Goal: Find specific page/section: Find specific page/section

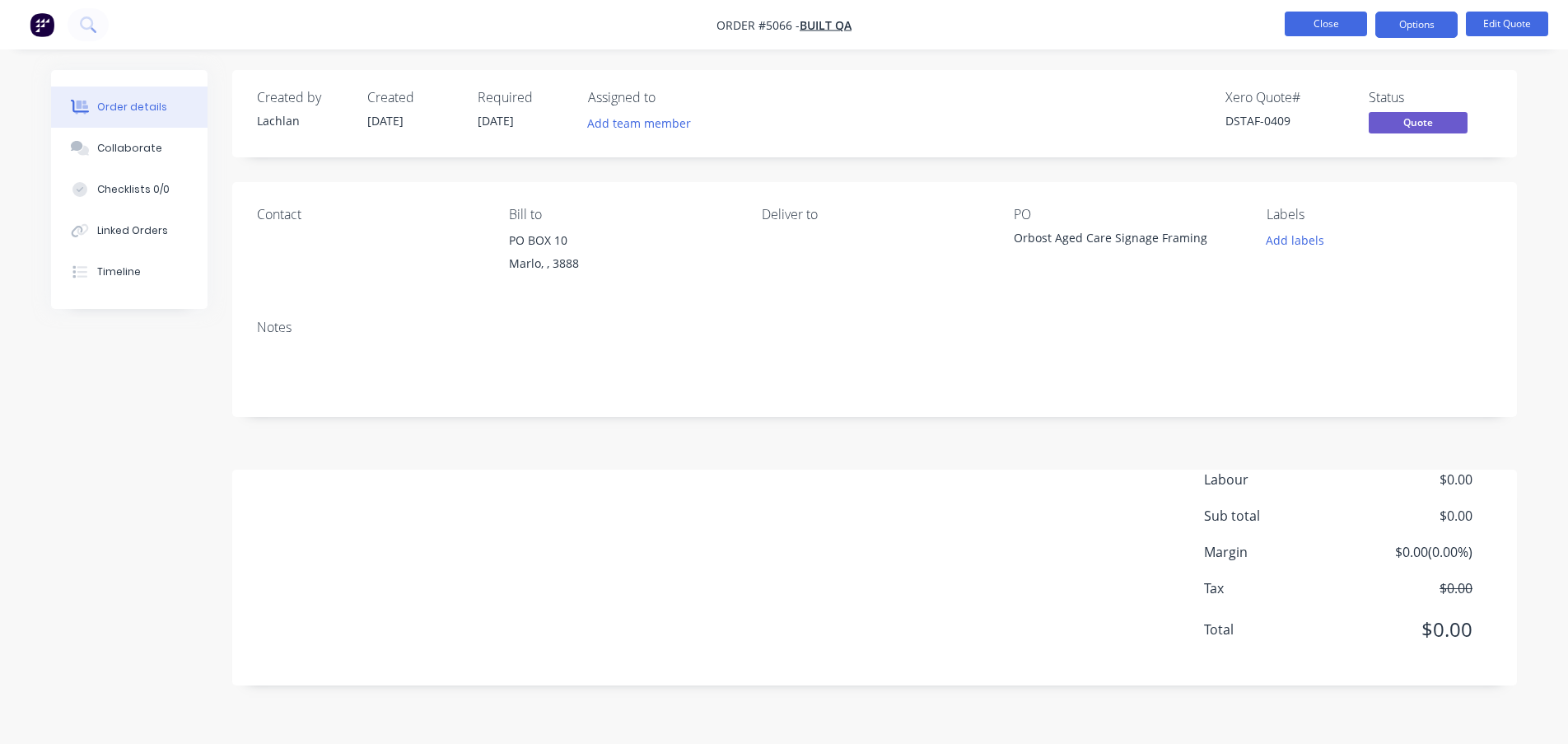
click at [1310, 19] on button "Close" at bounding box center [1326, 24] width 82 height 24
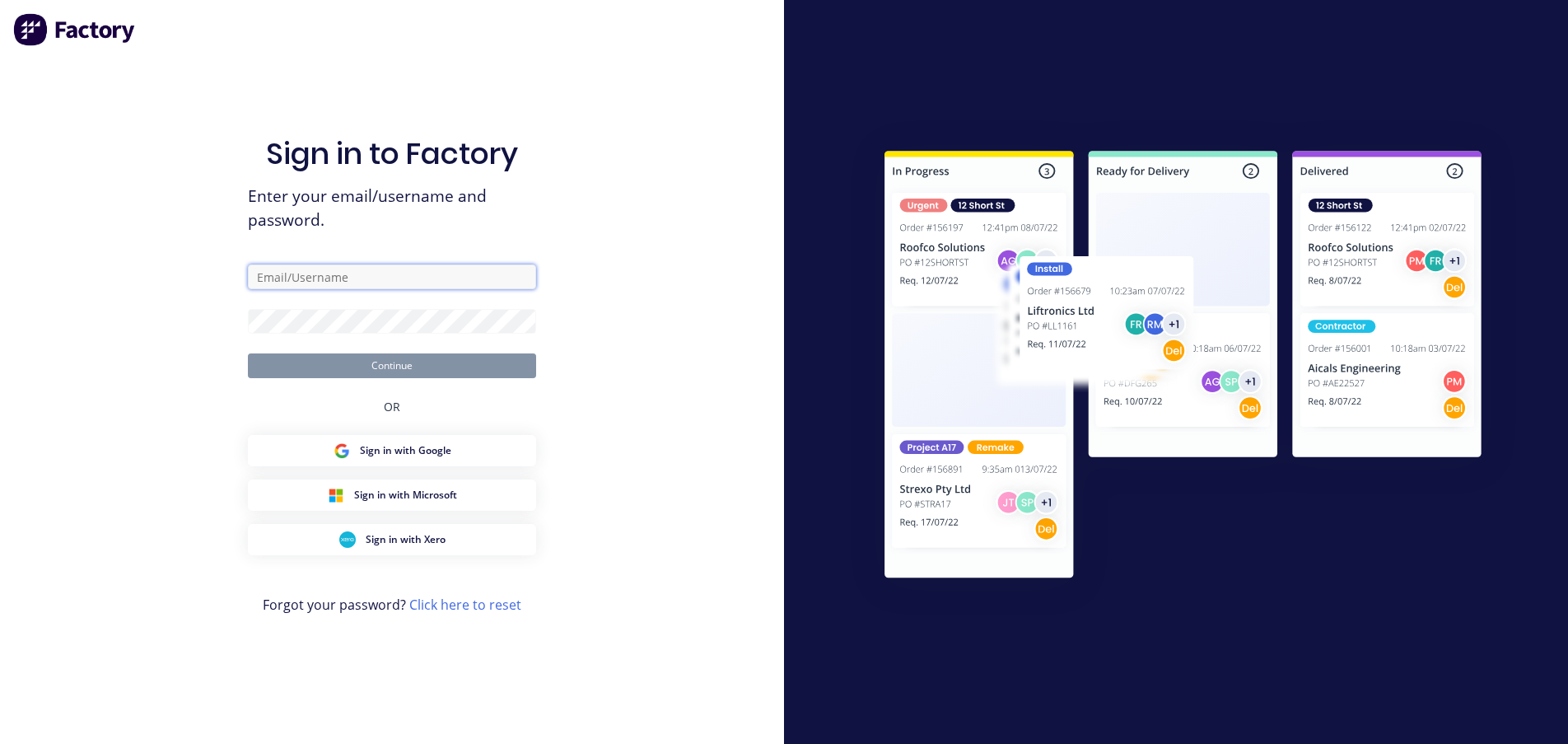
type input "steel.framing.gippsland@dahlsens.com.au"
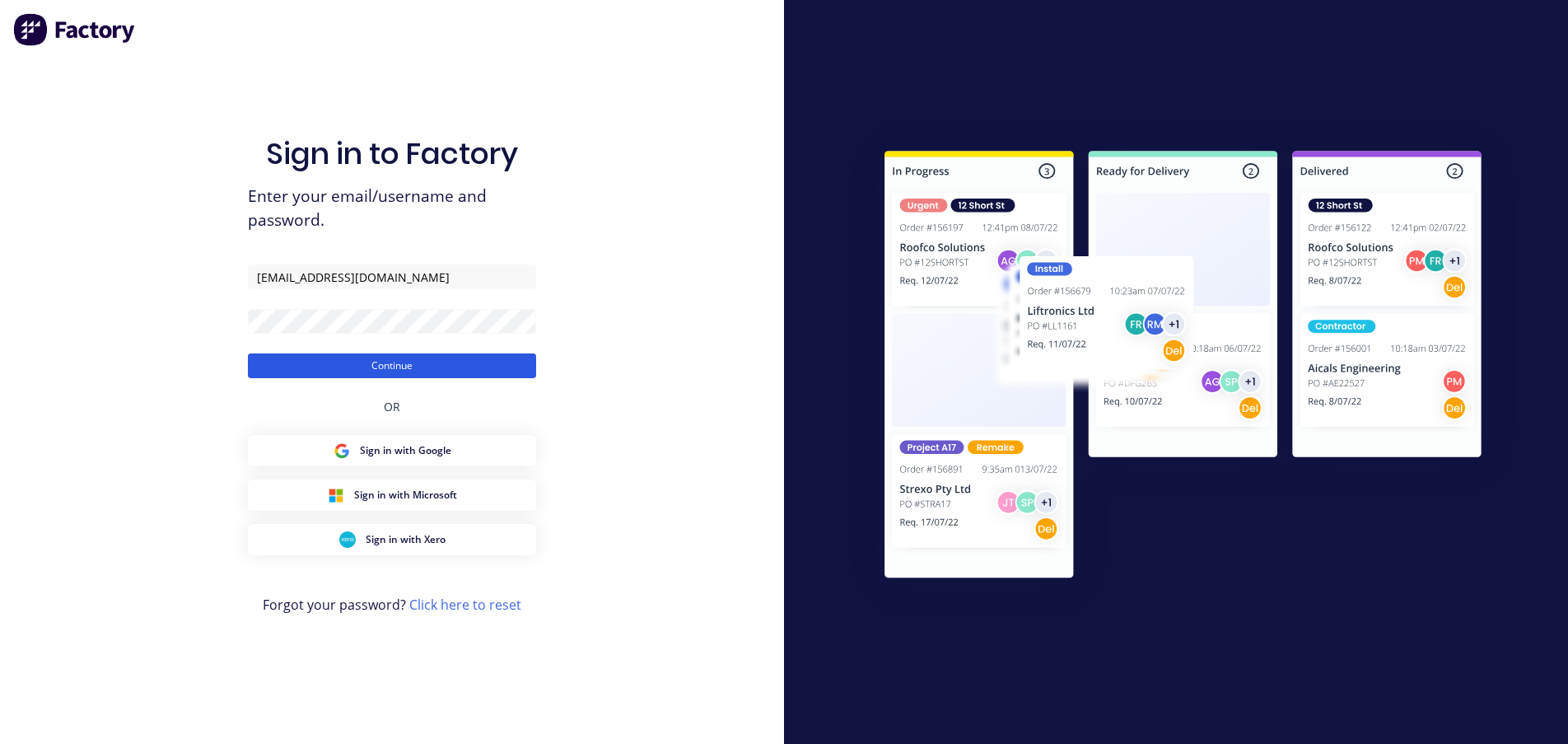
click at [398, 362] on button "Continue" at bounding box center [392, 365] width 288 height 24
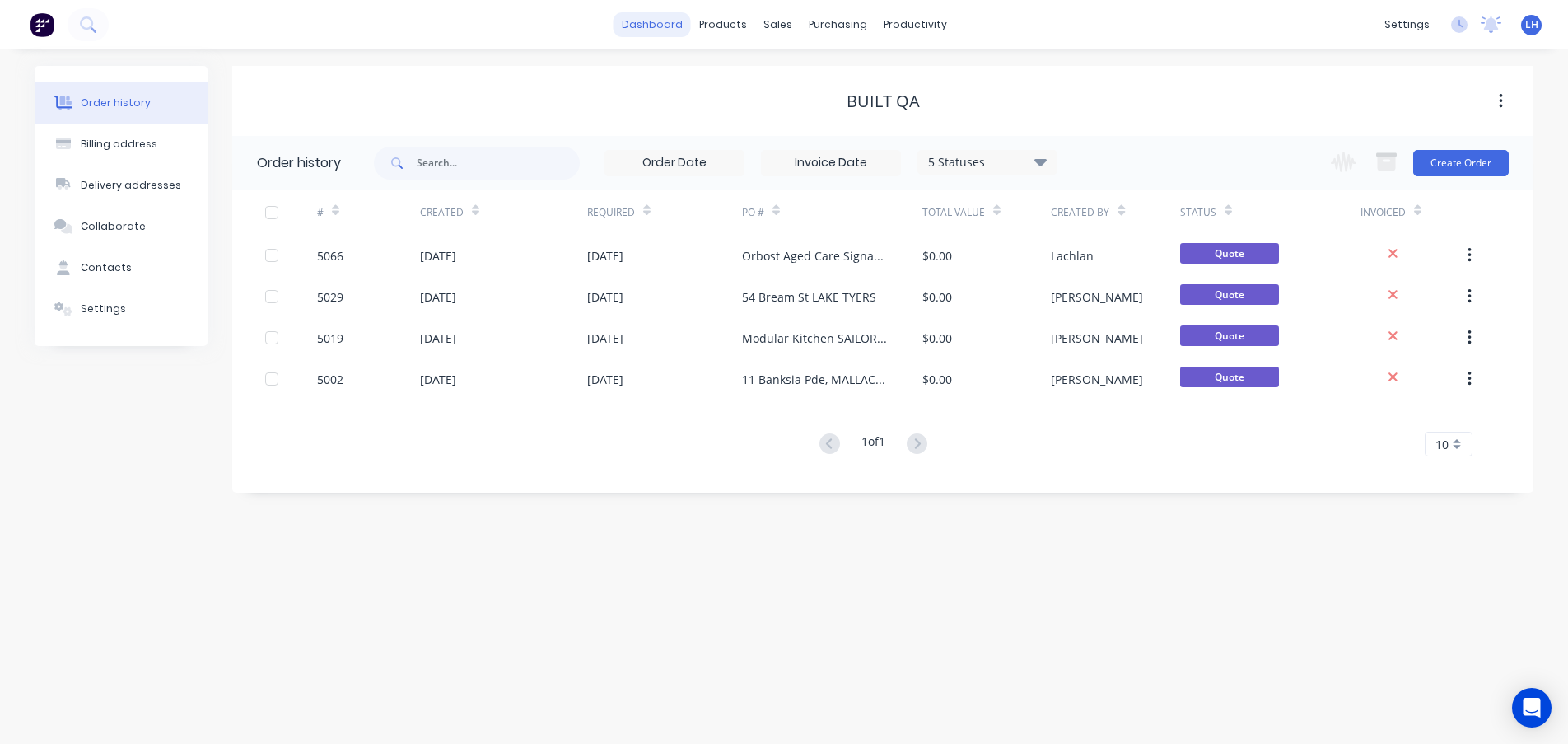
click at [662, 24] on link "dashboard" at bounding box center [651, 24] width 78 height 24
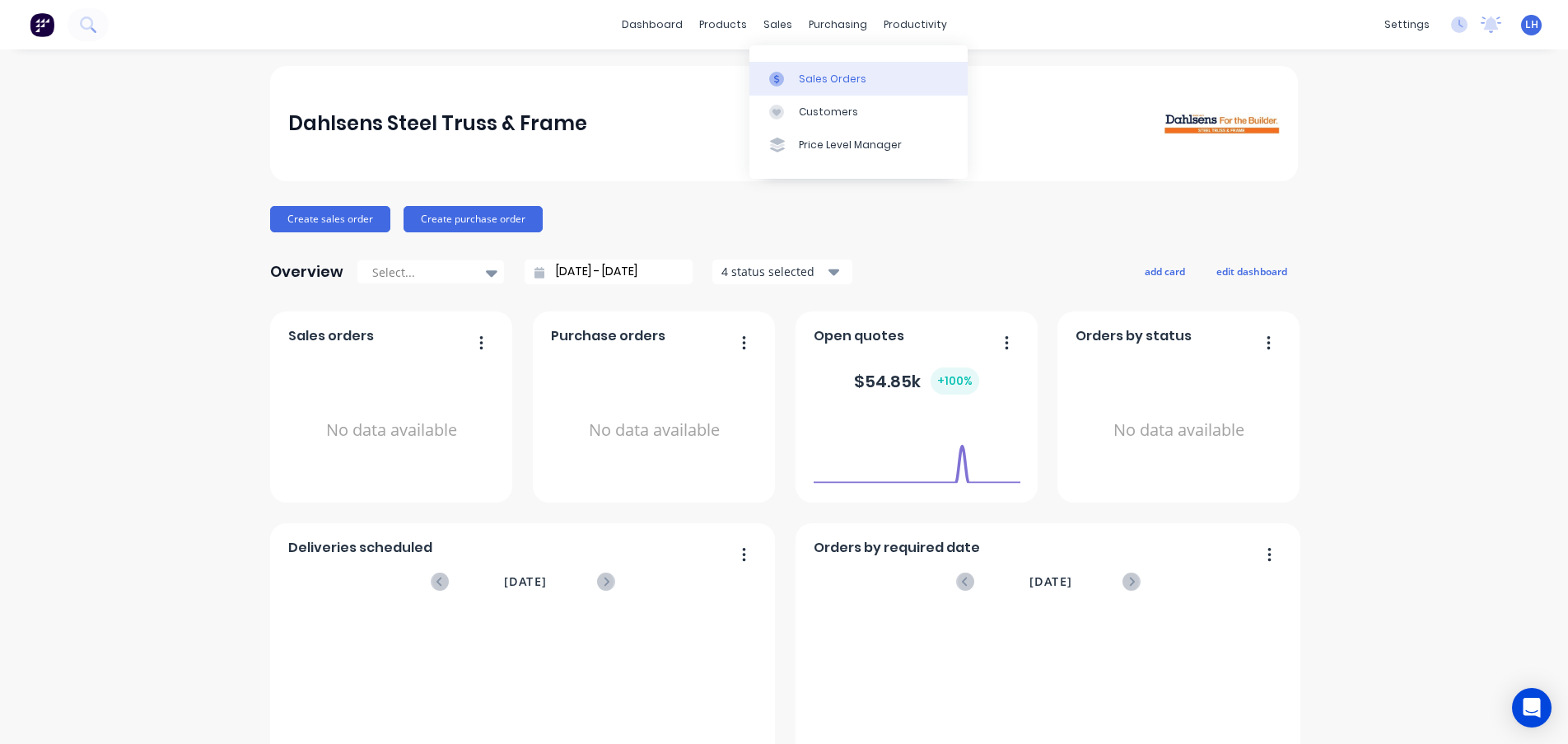
click at [815, 76] on div "Sales Orders" at bounding box center [832, 78] width 67 height 15
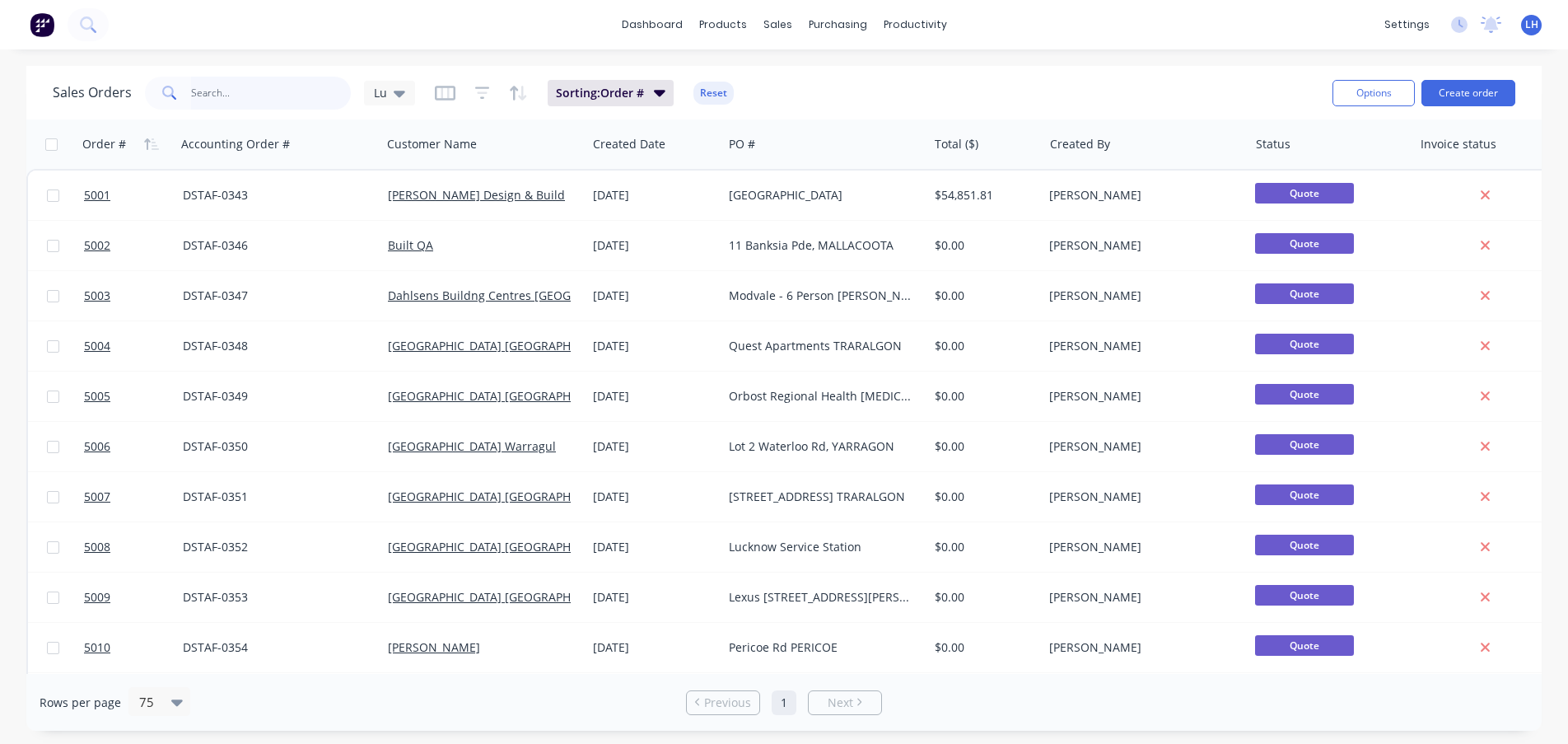
click at [214, 89] on input "text" at bounding box center [271, 93] width 160 height 33
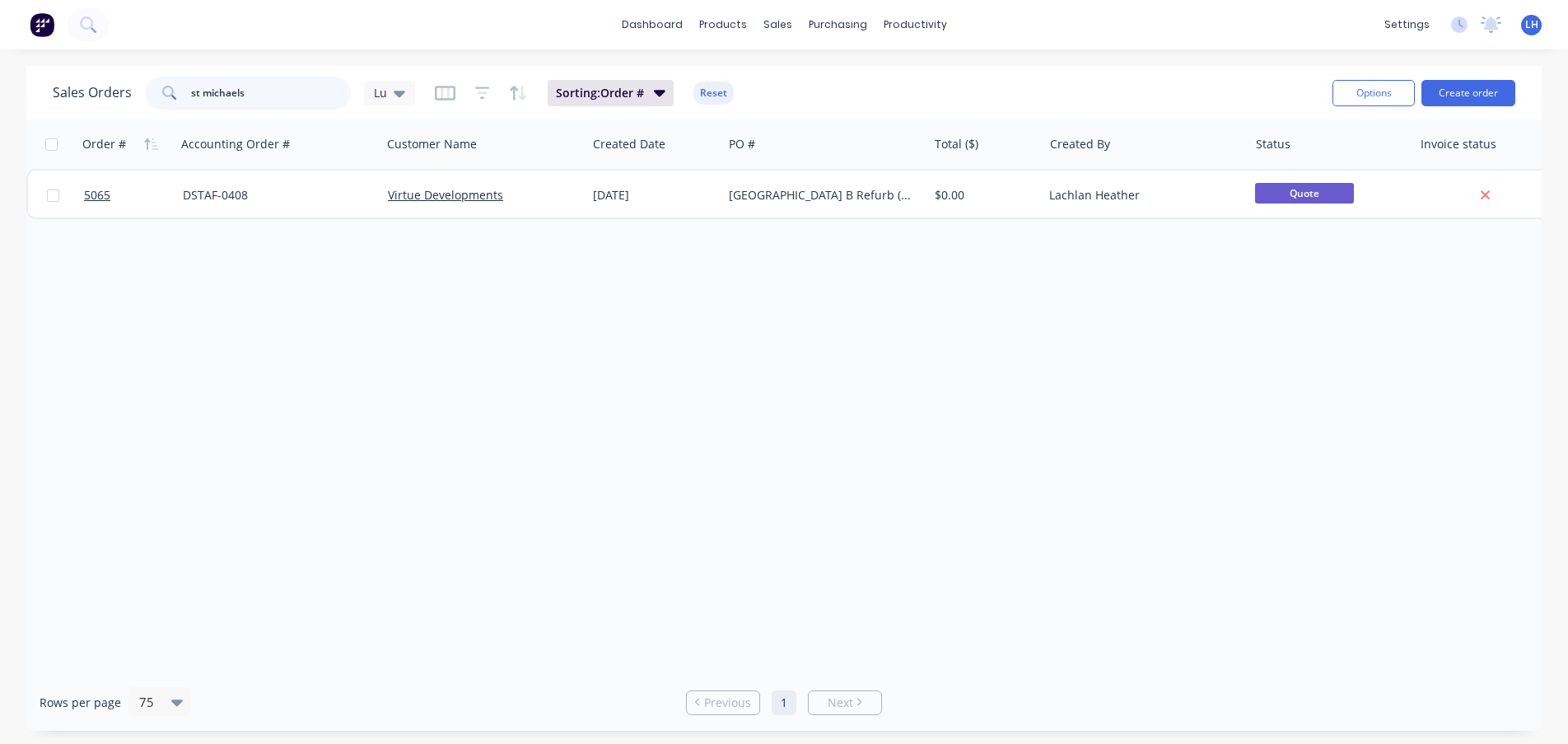
type input "st michaels"
